Goal: Task Accomplishment & Management: Complete application form

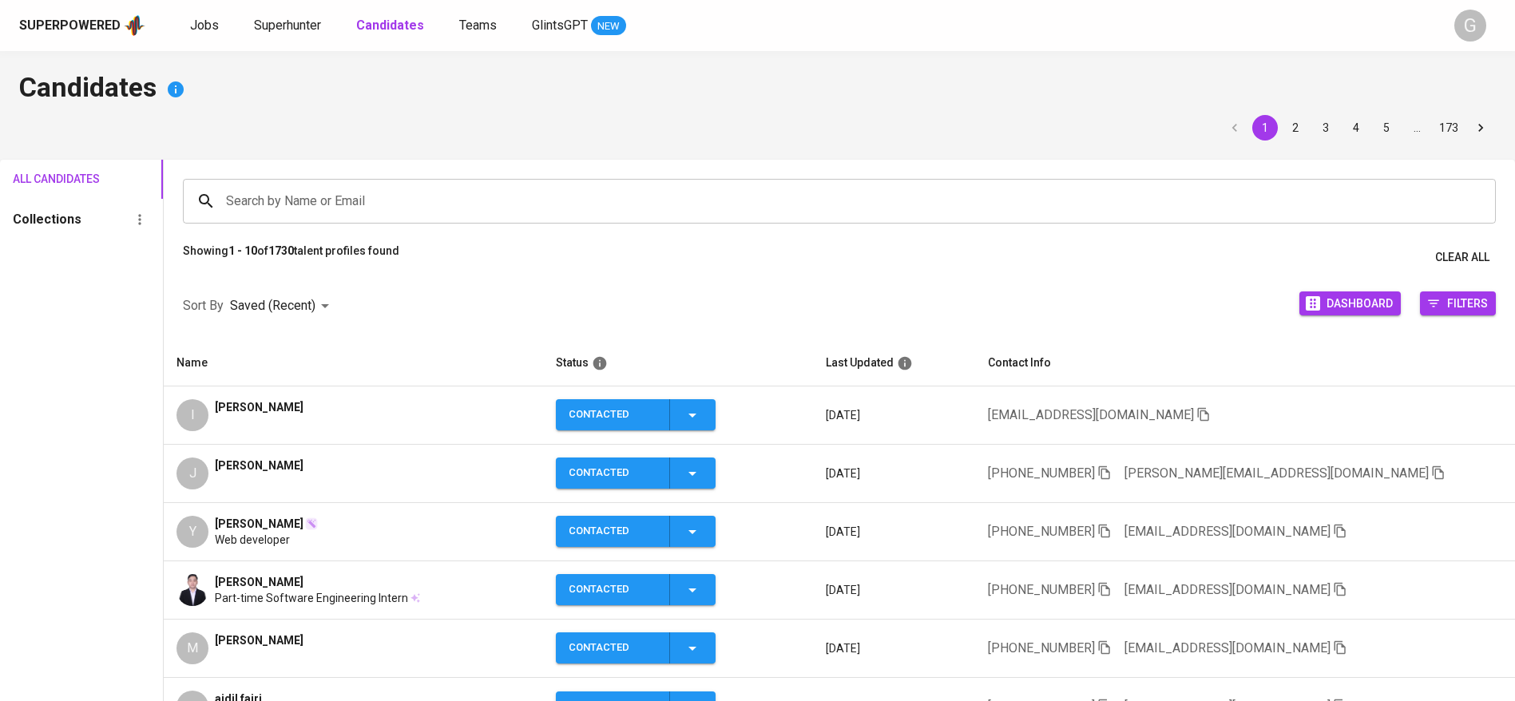
click at [335, 136] on div "1 2 3 4 5 … 173" at bounding box center [757, 128] width 1477 height 26
click at [302, 30] on span "Superhunter" at bounding box center [287, 25] width 67 height 15
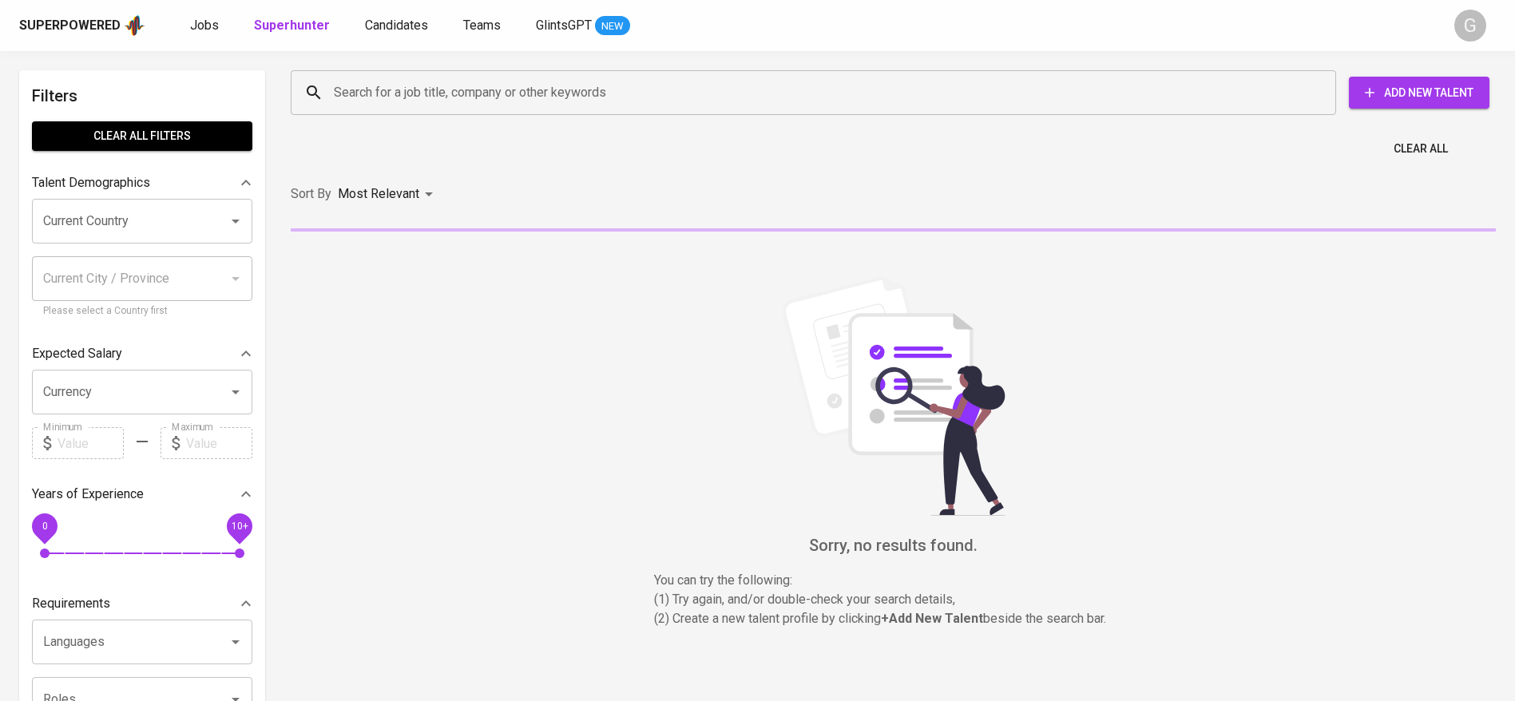
click at [392, 85] on input "Search for a job title, company or other keywords" at bounding box center [817, 92] width 975 height 30
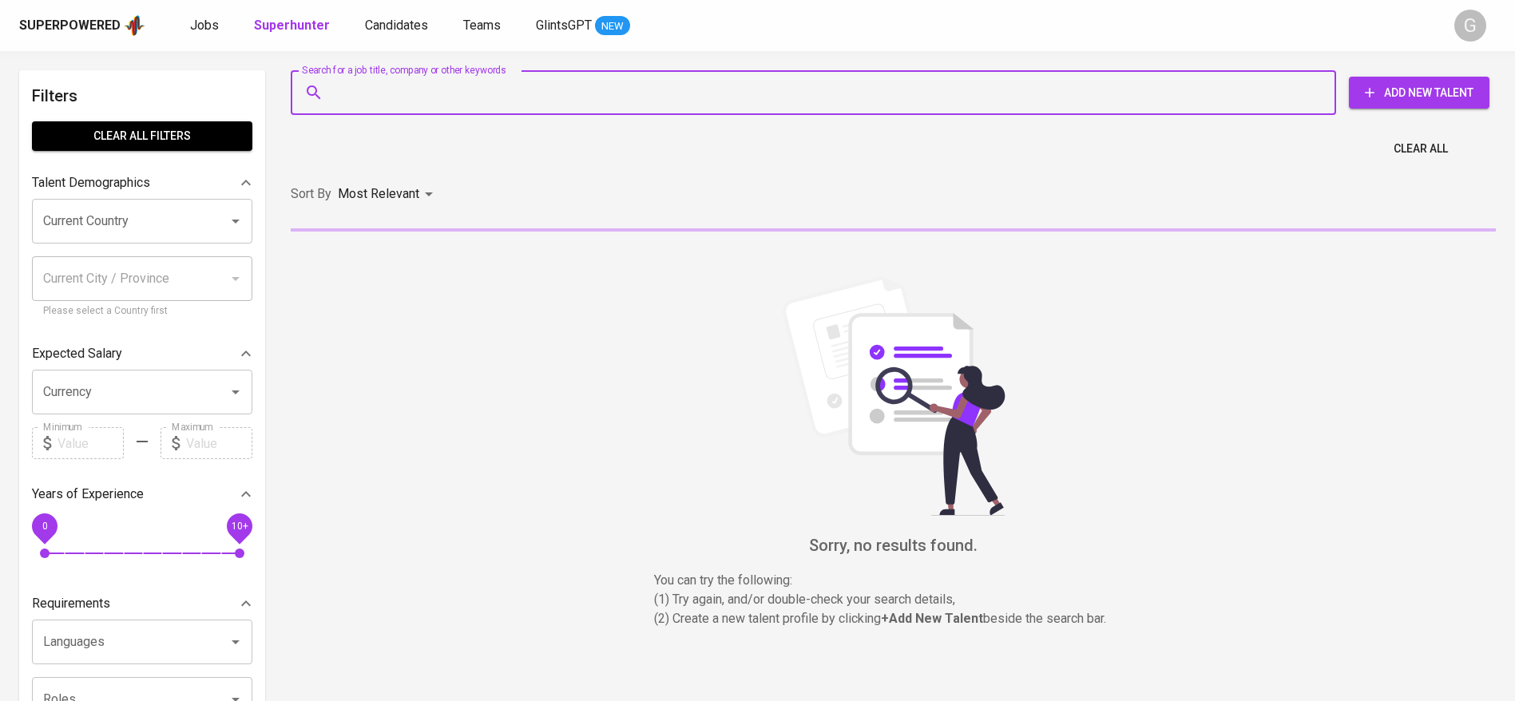
paste input "[EMAIL_ADDRESS][DOMAIN_NAME]"
type input "[EMAIL_ADDRESS][DOMAIN_NAME]"
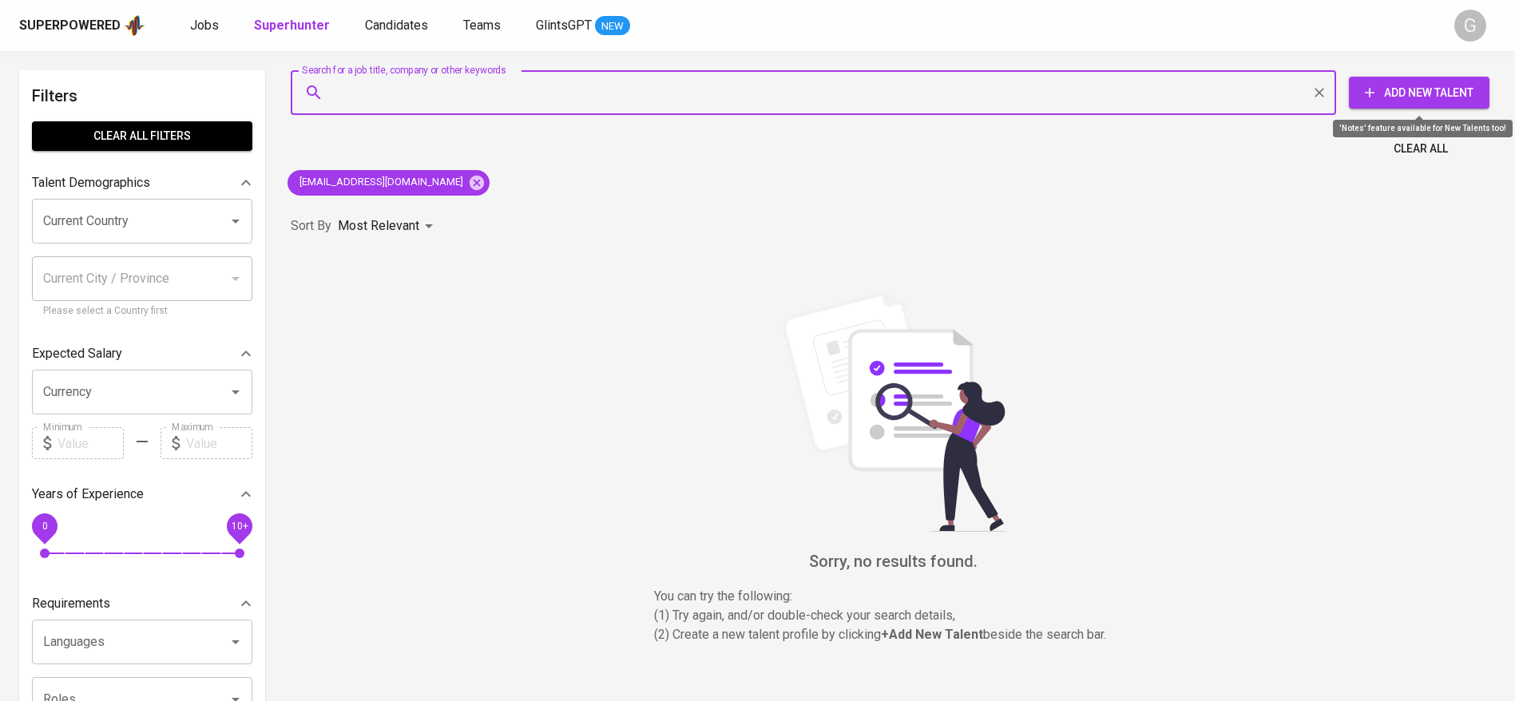
click at [1372, 94] on icon "button" at bounding box center [1370, 93] width 16 height 16
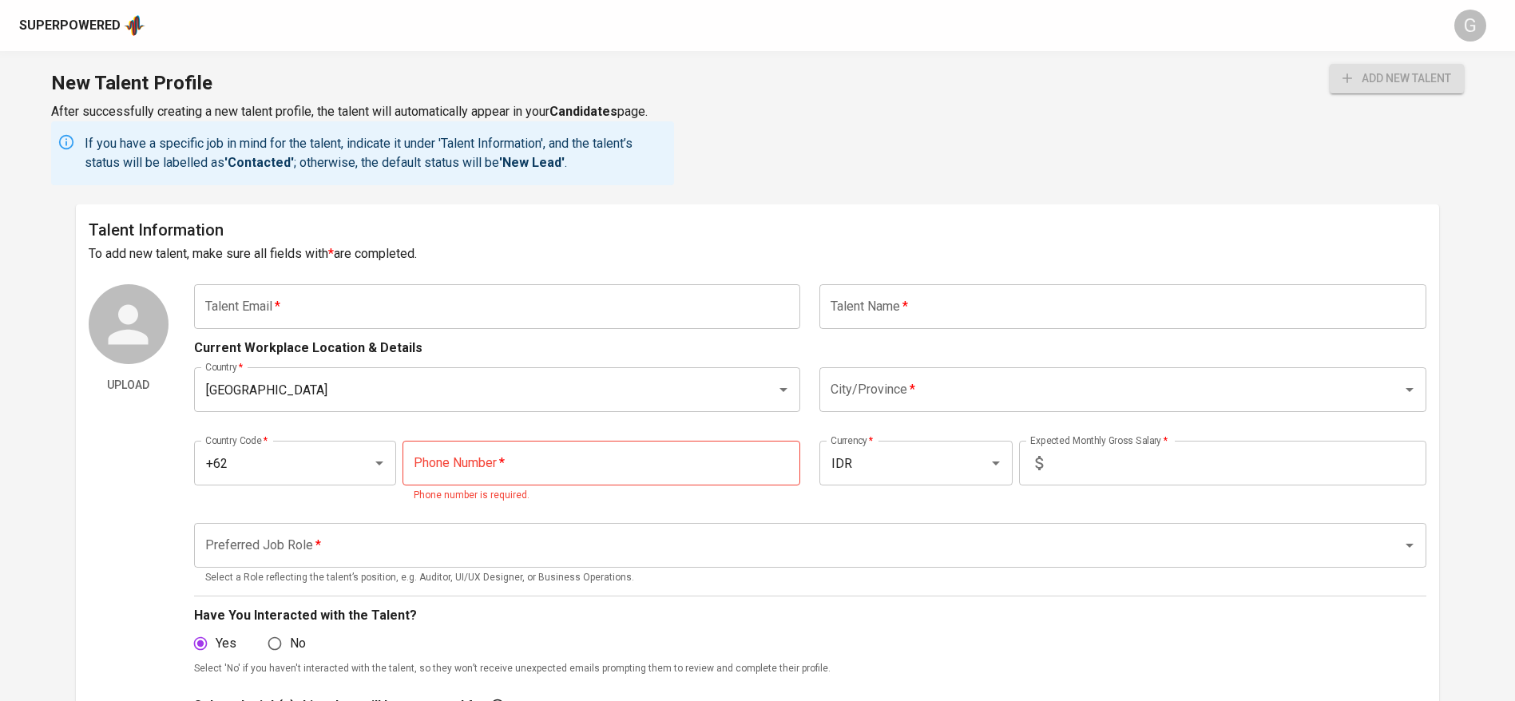
click at [537, 303] on input "text" at bounding box center [497, 306] width 607 height 45
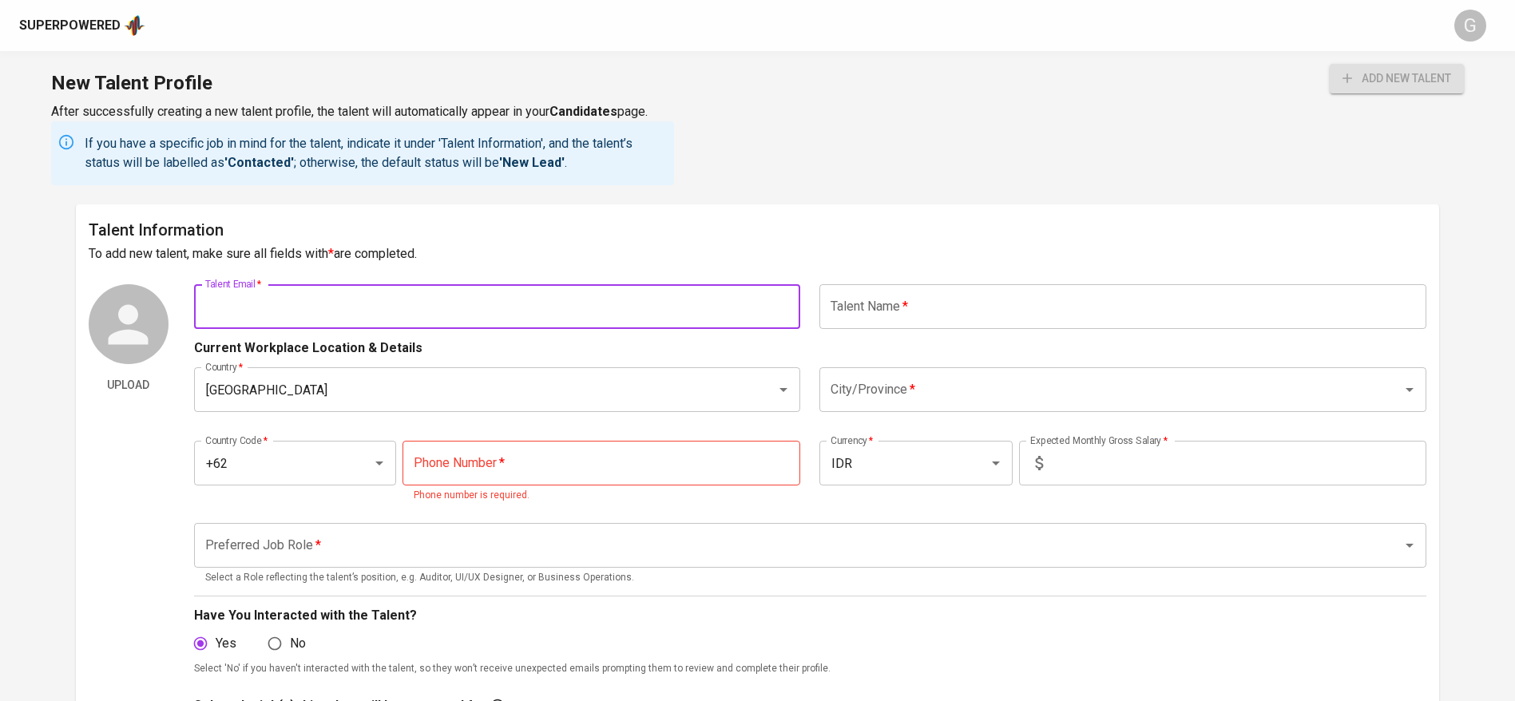
paste input "[EMAIL_ADDRESS][DOMAIN_NAME]"
type input "[EMAIL_ADDRESS][DOMAIN_NAME]"
click at [983, 286] on input "text" at bounding box center [1122, 306] width 607 height 45
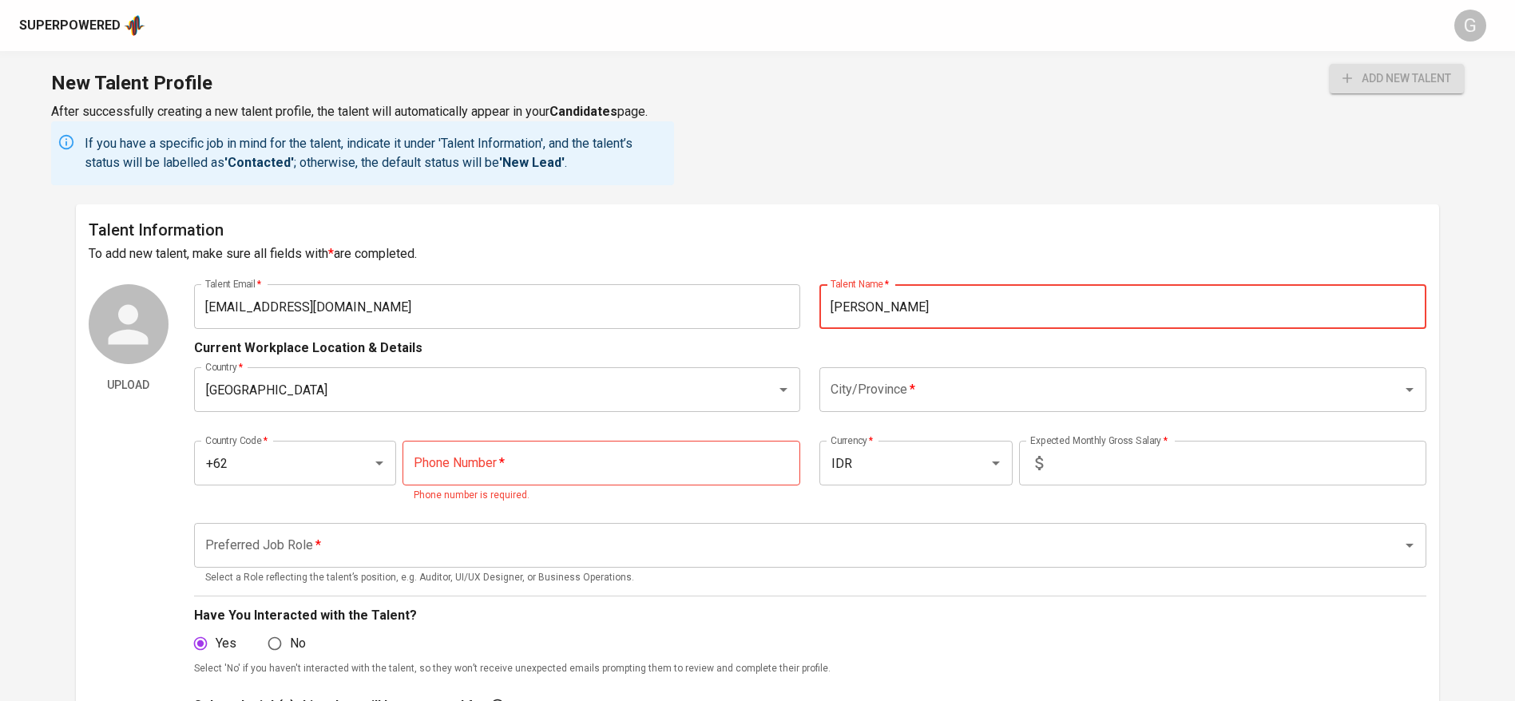
type input "[PERSON_NAME]"
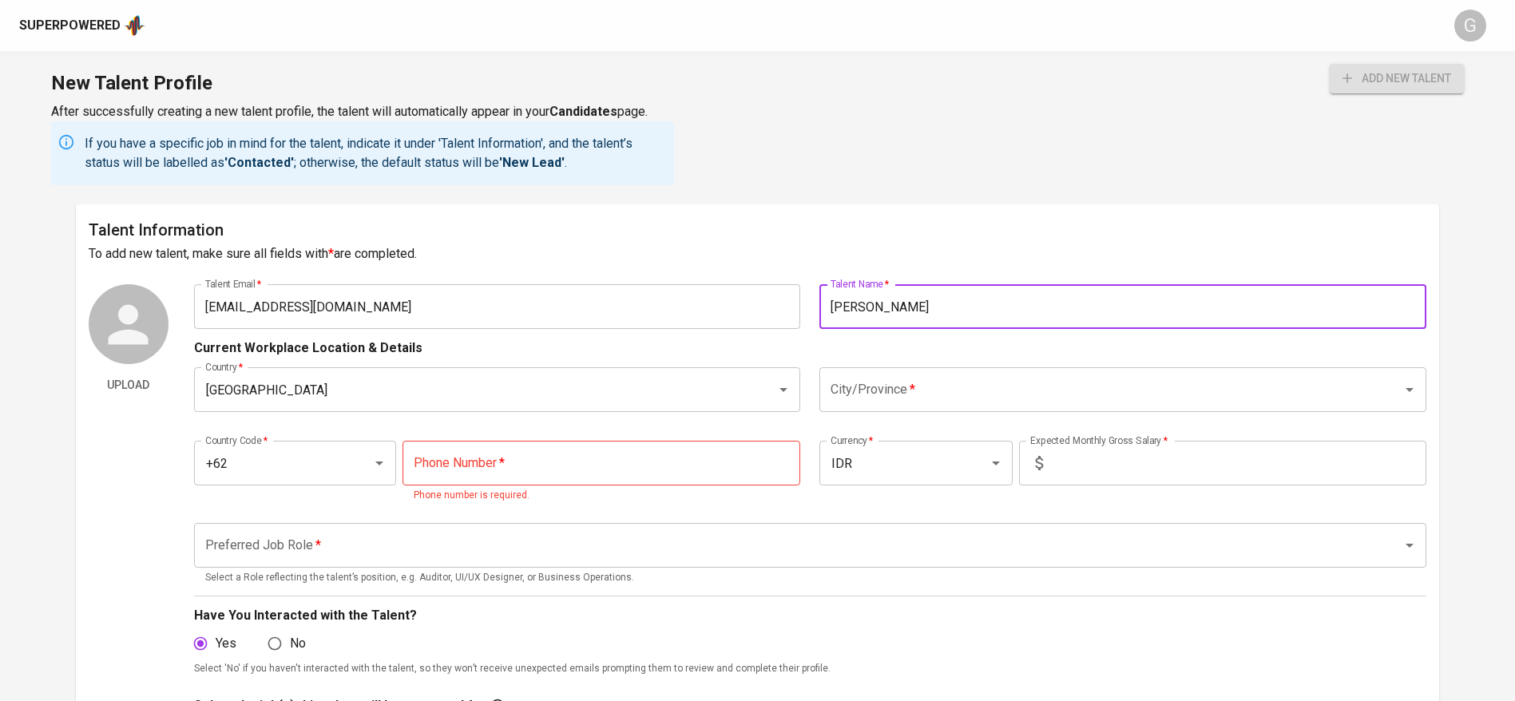
click at [633, 465] on input "tel" at bounding box center [602, 463] width 398 height 45
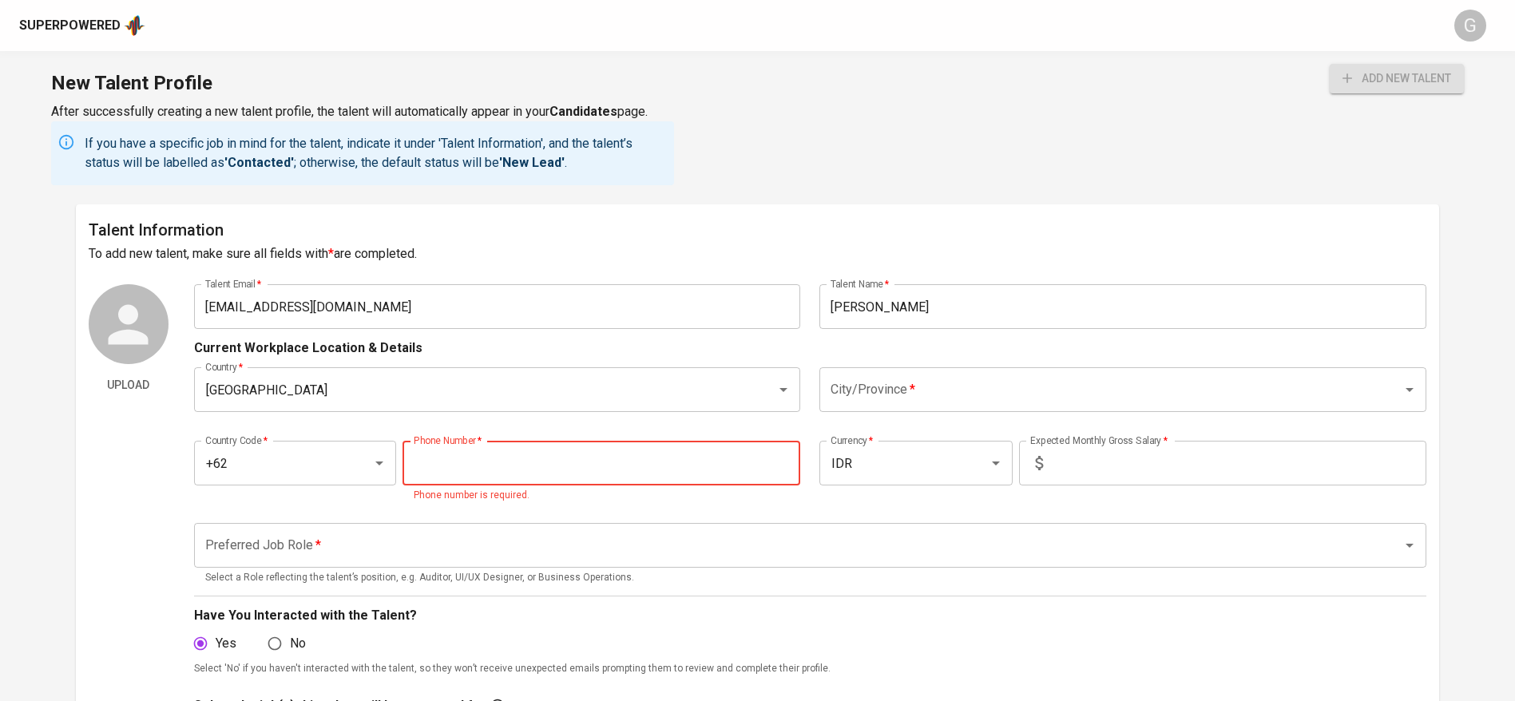
paste input "[PHONE_NUMBER]"
click at [934, 406] on div "City/Province *" at bounding box center [1122, 389] width 607 height 45
type input "[PHONE_NUMBER]"
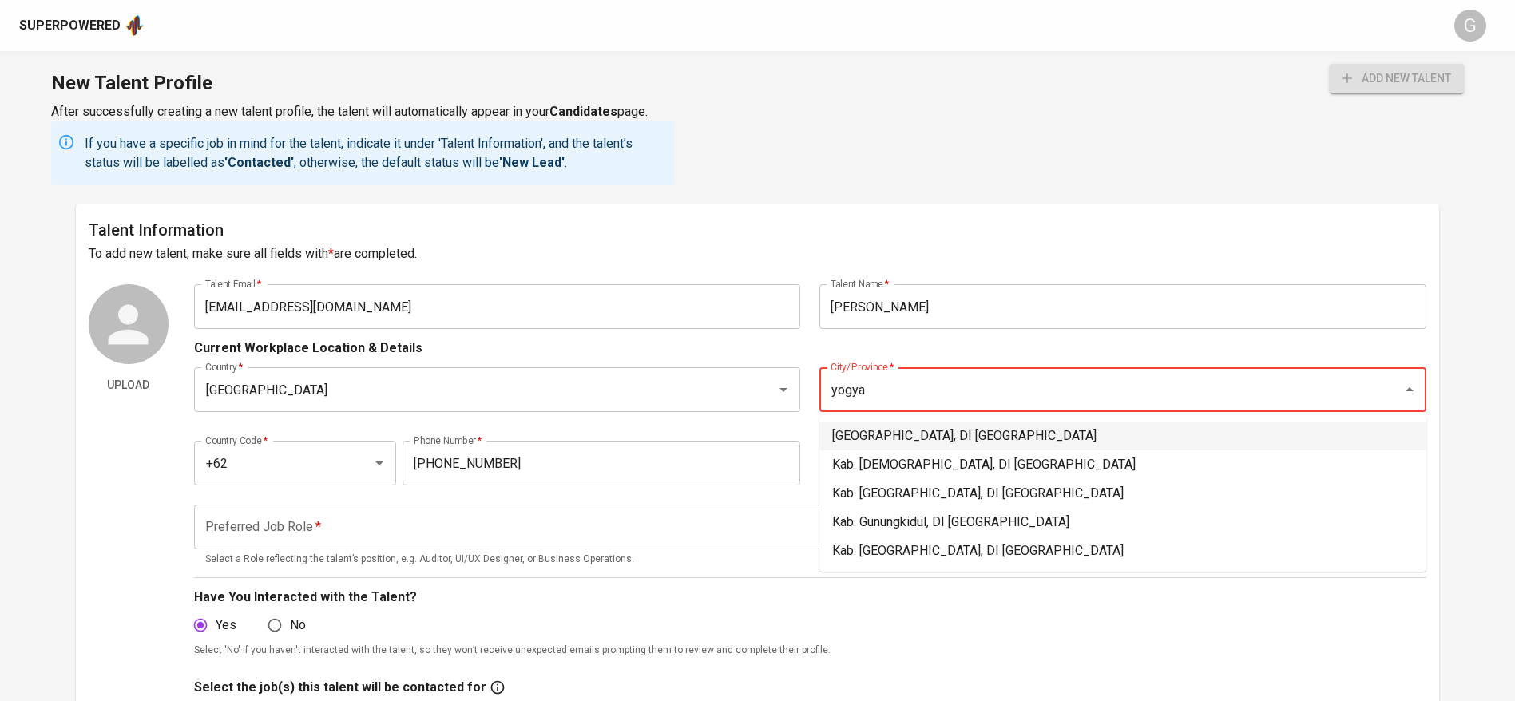
click at [922, 436] on li "[GEOGRAPHIC_DATA], DI [GEOGRAPHIC_DATA]" at bounding box center [1122, 436] width 607 height 29
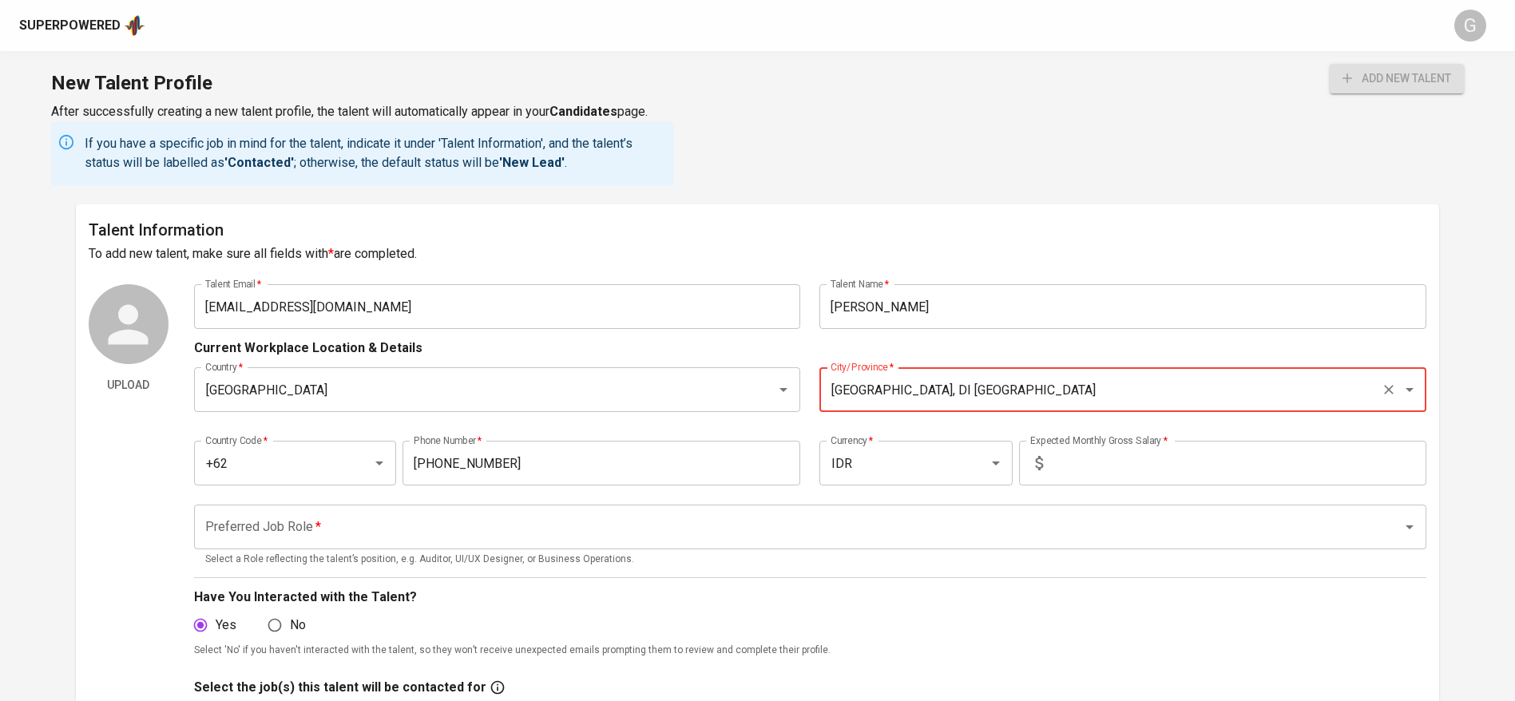
type input "[GEOGRAPHIC_DATA], DI [GEOGRAPHIC_DATA]"
click at [1066, 461] on input "text" at bounding box center [1237, 463] width 377 height 45
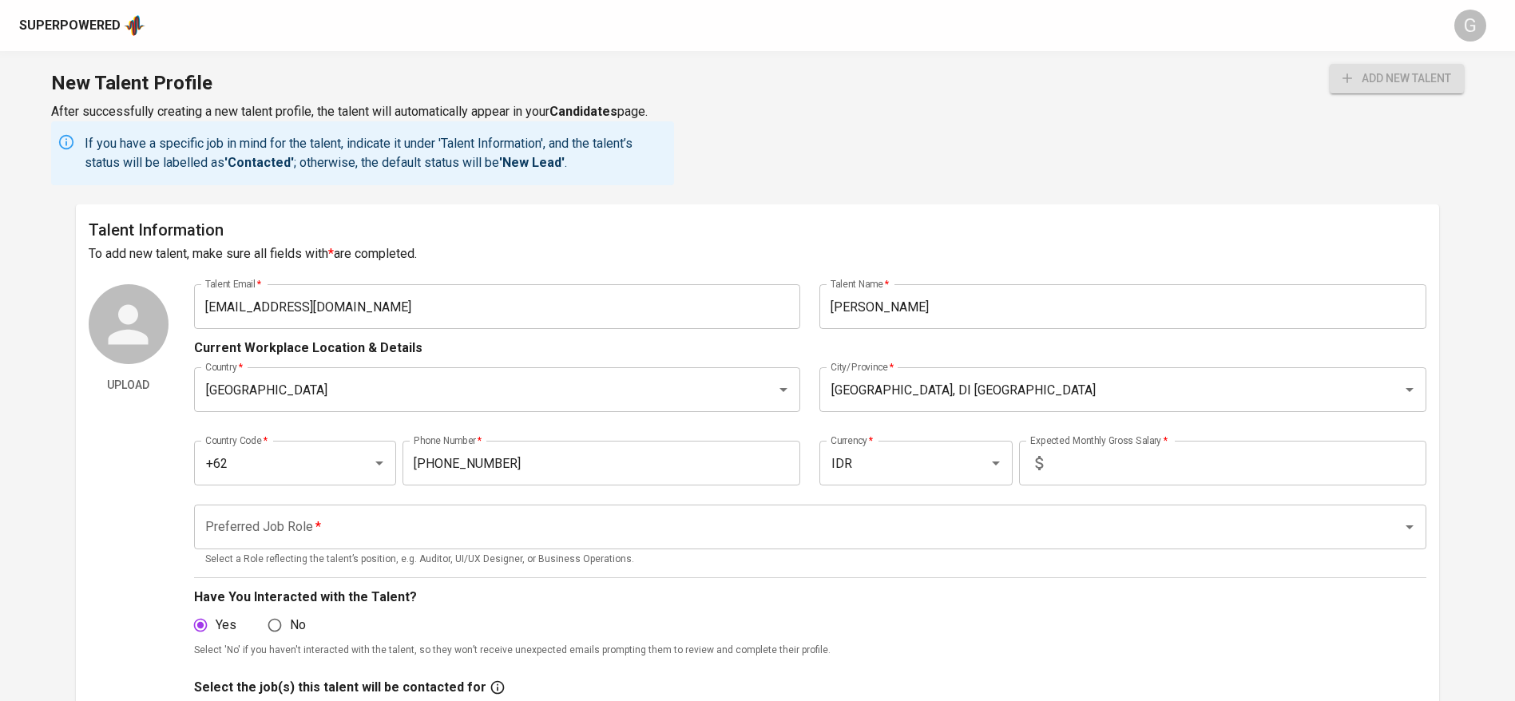
click at [438, 503] on div "Preferred Job Role   * Preferred Job Role * Select a Role reflecting the talent…" at bounding box center [810, 536] width 1232 height 82
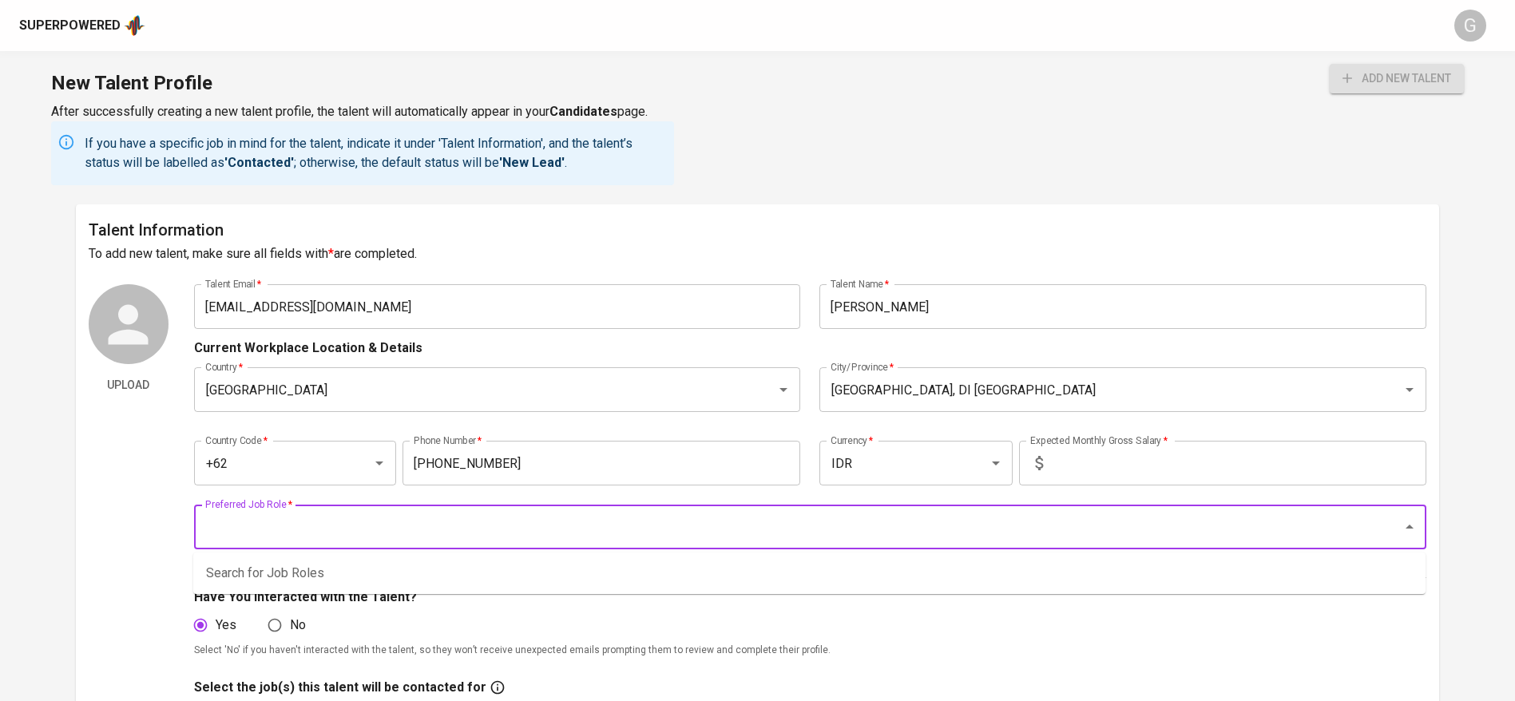
click at [438, 519] on input "Preferred Job Role   *" at bounding box center [787, 527] width 1173 height 30
type input "fullstack"
click at [346, 589] on li "Full Stack Developer Computer & Software" at bounding box center [809, 583] width 1232 height 48
type input "Full Stack Developer"
click at [1081, 472] on input "text" at bounding box center [1237, 463] width 377 height 45
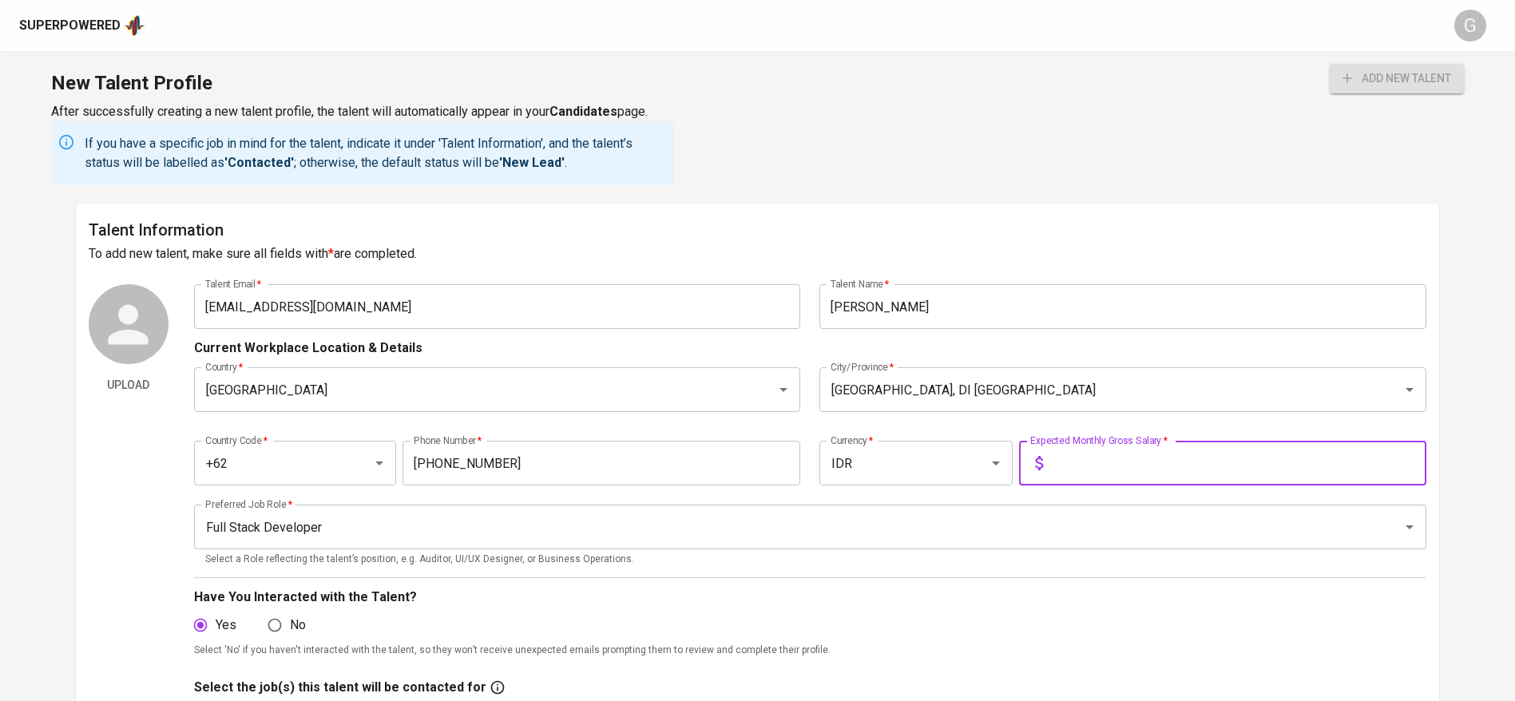
type input "1"
type input "9.000.000"
click at [1330, 64] on button "add new talent" at bounding box center [1397, 79] width 134 height 30
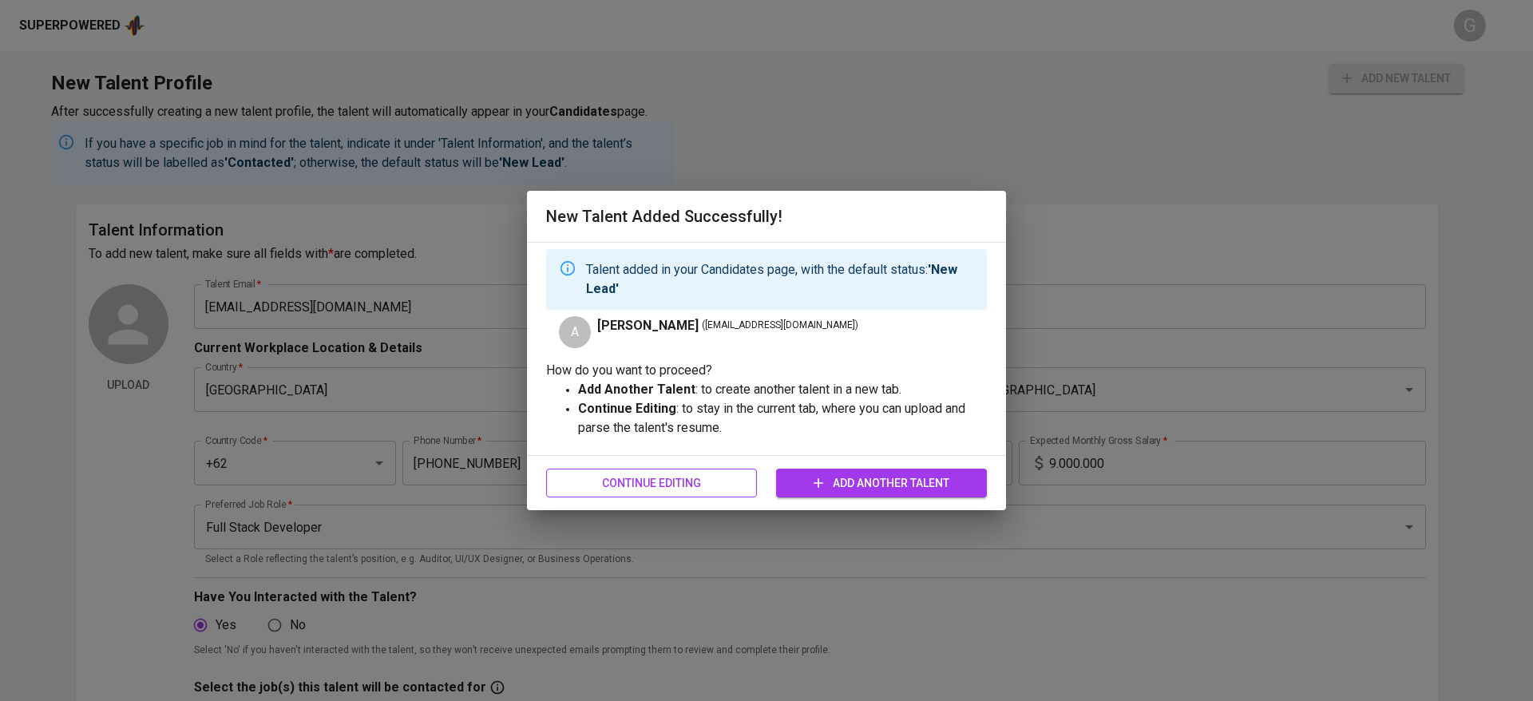
click at [668, 477] on span "Continue Editing" at bounding box center [651, 484] width 185 height 20
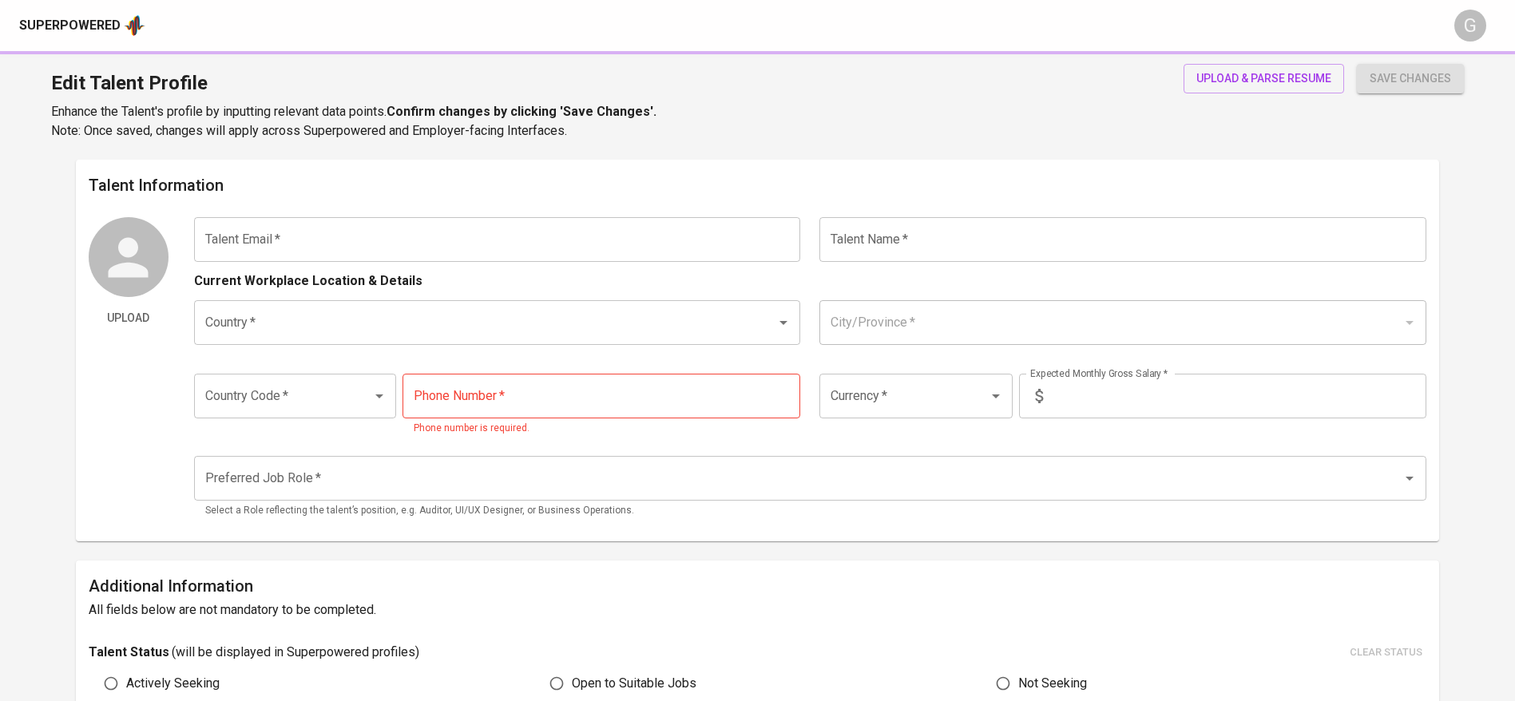
type input "[EMAIL_ADDRESS][DOMAIN_NAME]"
type input "[PERSON_NAME]"
type input "[GEOGRAPHIC_DATA]"
type input "[GEOGRAPHIC_DATA], DI [GEOGRAPHIC_DATA]"
type input "+62"
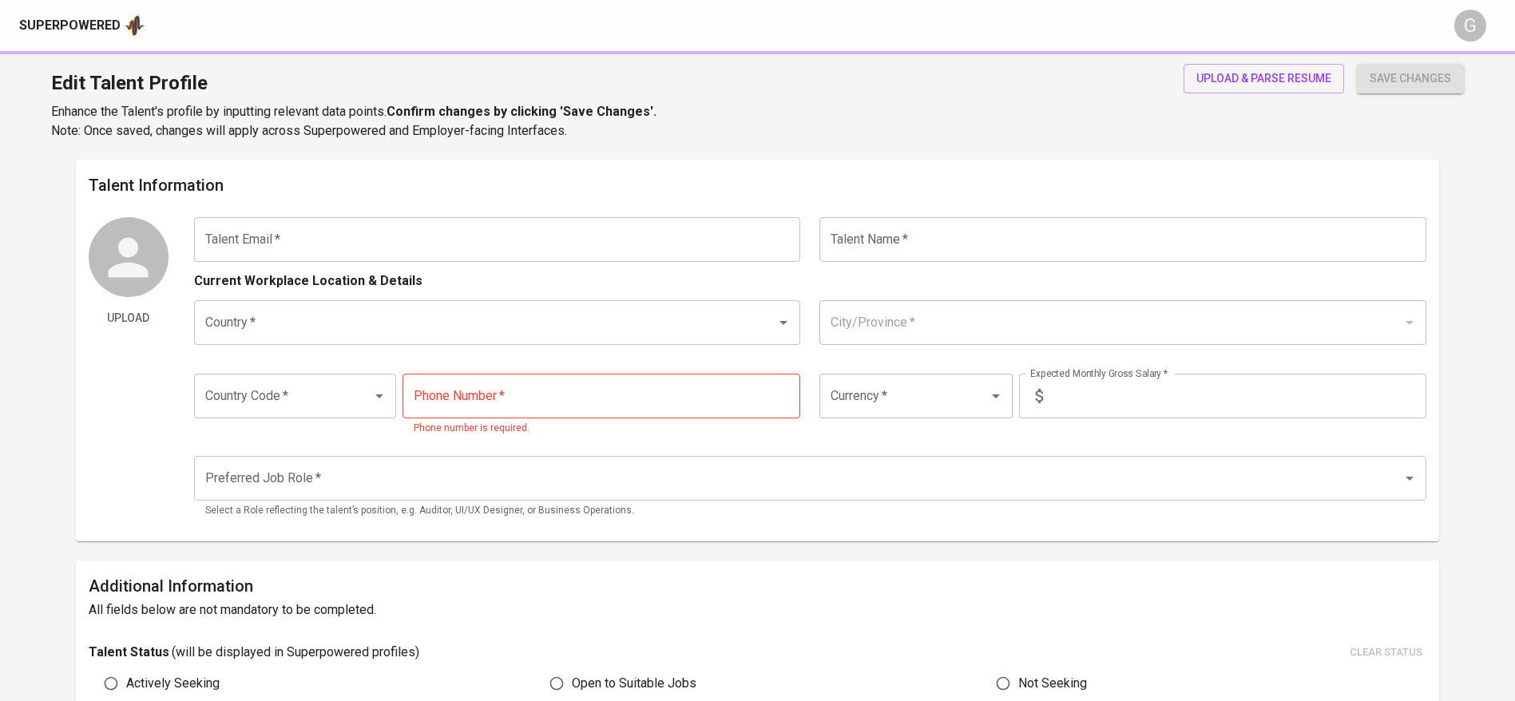
type input "[PHONE_NUMBER]"
type input "IDR"
type input "Full Stack Developer"
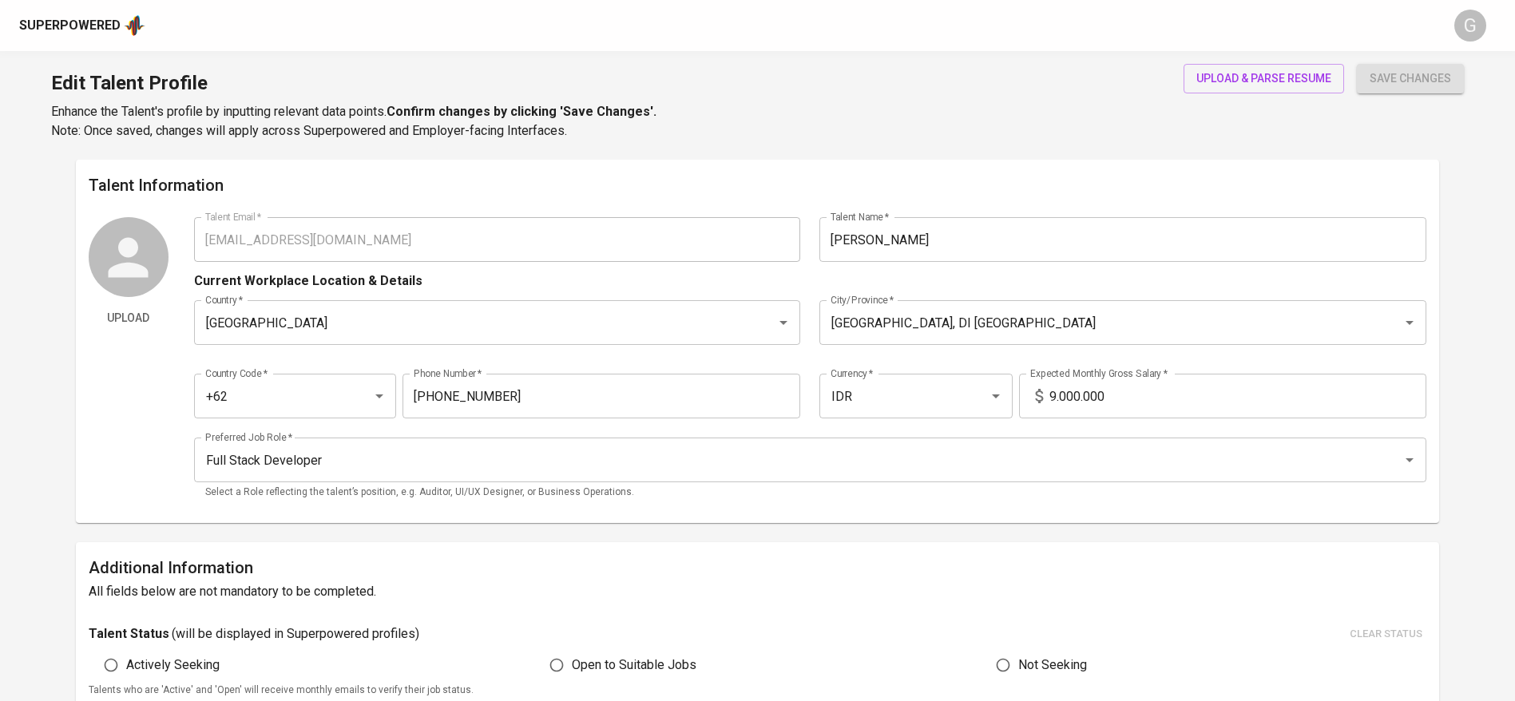
scroll to position [359, 0]
